Goal: Register for event/course

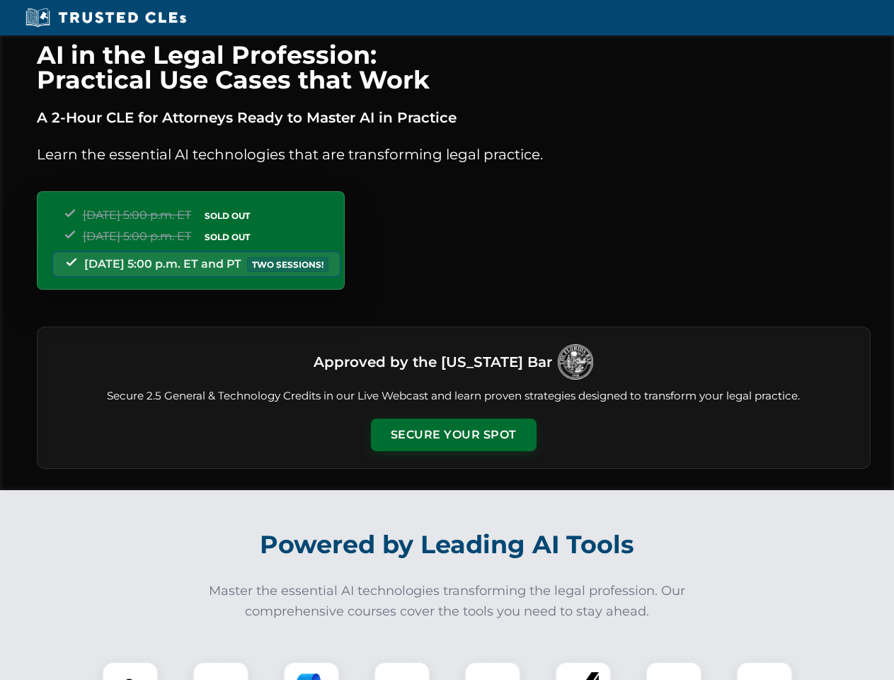
click at [453, 435] on button "Secure Your Spot" at bounding box center [454, 434] width 166 height 33
click at [130, 670] on img at bounding box center [130, 689] width 41 height 41
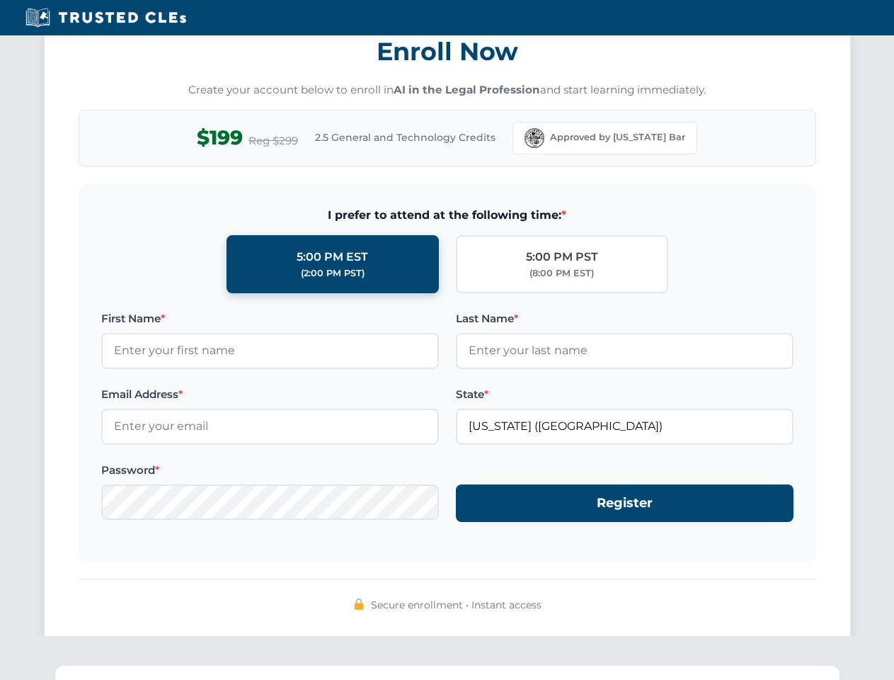
scroll to position [1390, 0]
